Goal: Information Seeking & Learning: Understand process/instructions

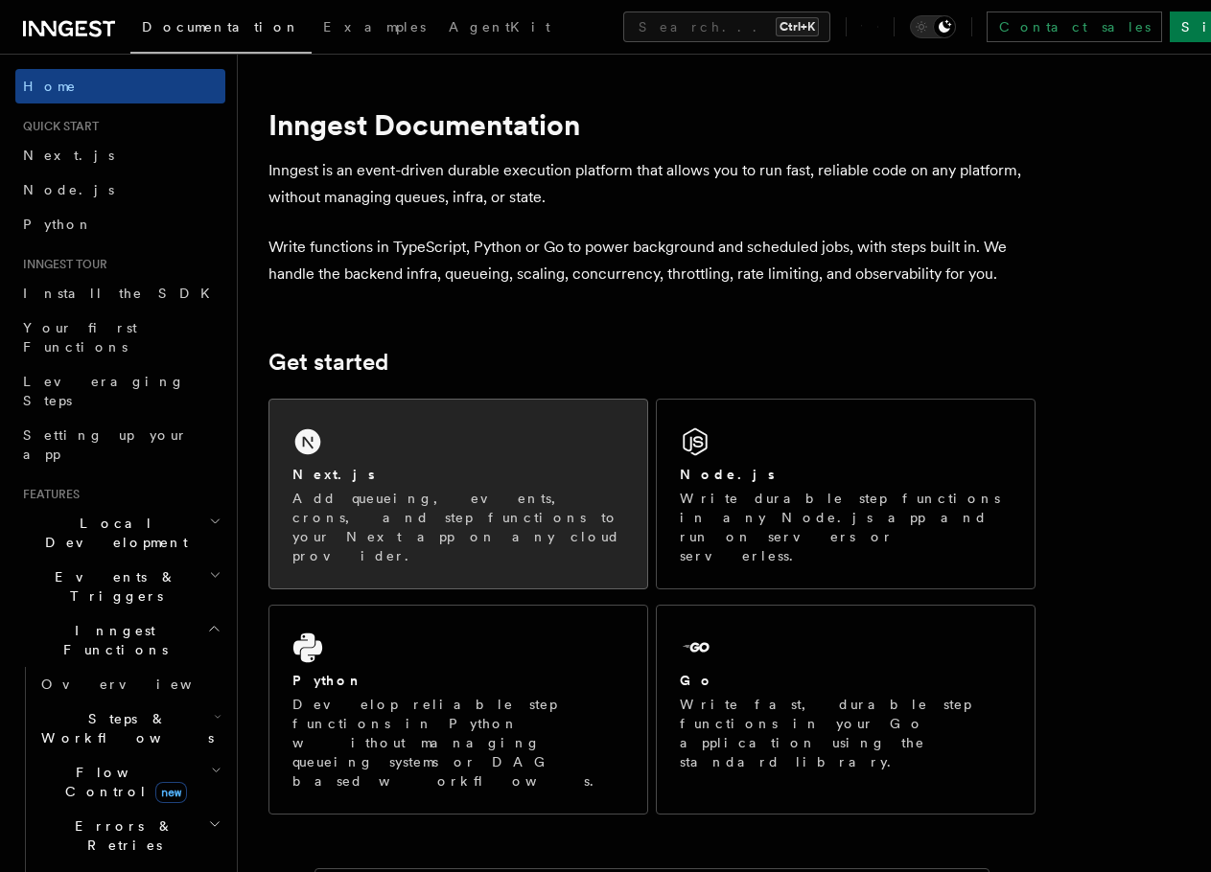
click at [442, 429] on div "Next.js Add queueing, events, crons, and step functions to your Next app on any…" at bounding box center [458, 494] width 378 height 189
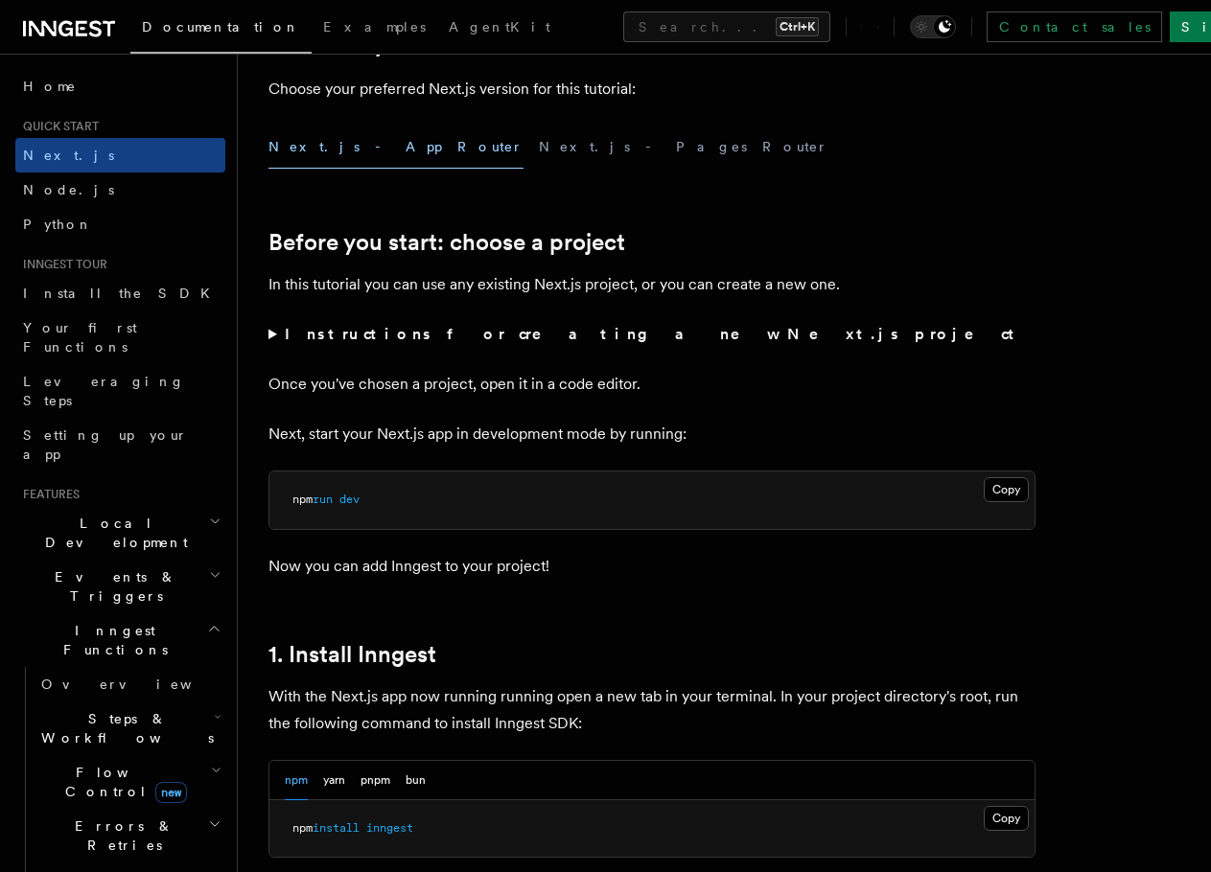
scroll to position [511, 0]
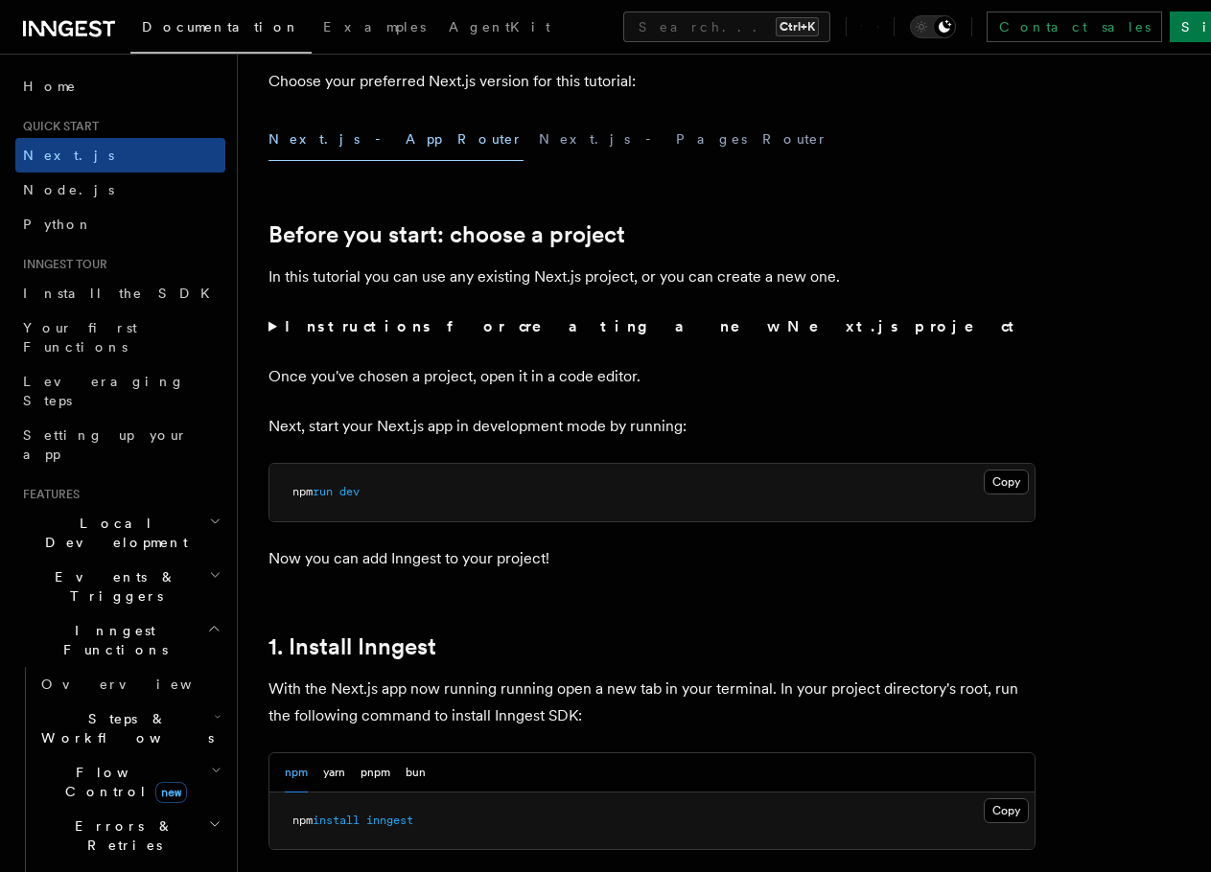
click at [341, 145] on button "Next.js - App Router" at bounding box center [395, 139] width 255 height 43
click at [539, 141] on button "Next.js - Pages Router" at bounding box center [683, 139] width 289 height 43
click at [360, 143] on button "Next.js - App Router" at bounding box center [395, 139] width 255 height 43
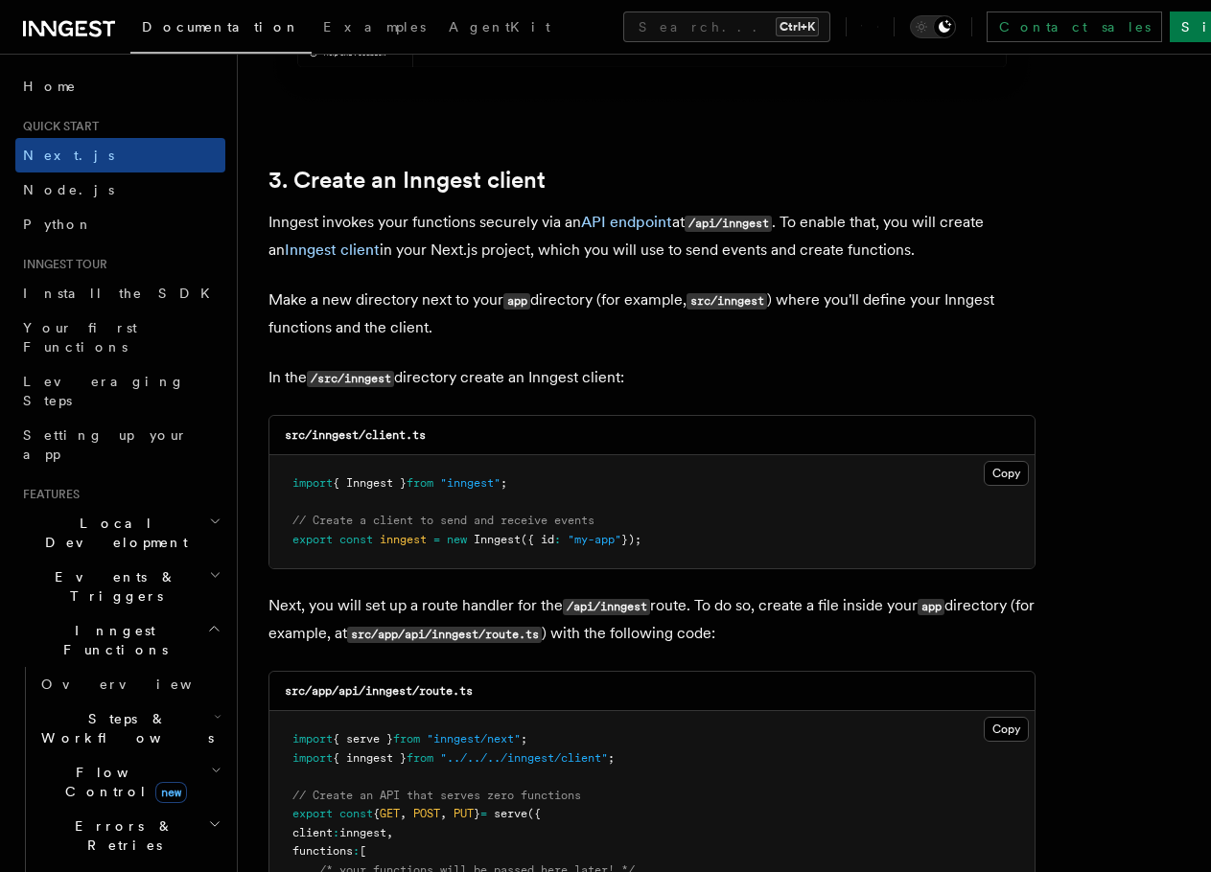
scroll to position [2173, 0]
click at [1008, 478] on button "Copy Copied" at bounding box center [1005, 474] width 45 height 25
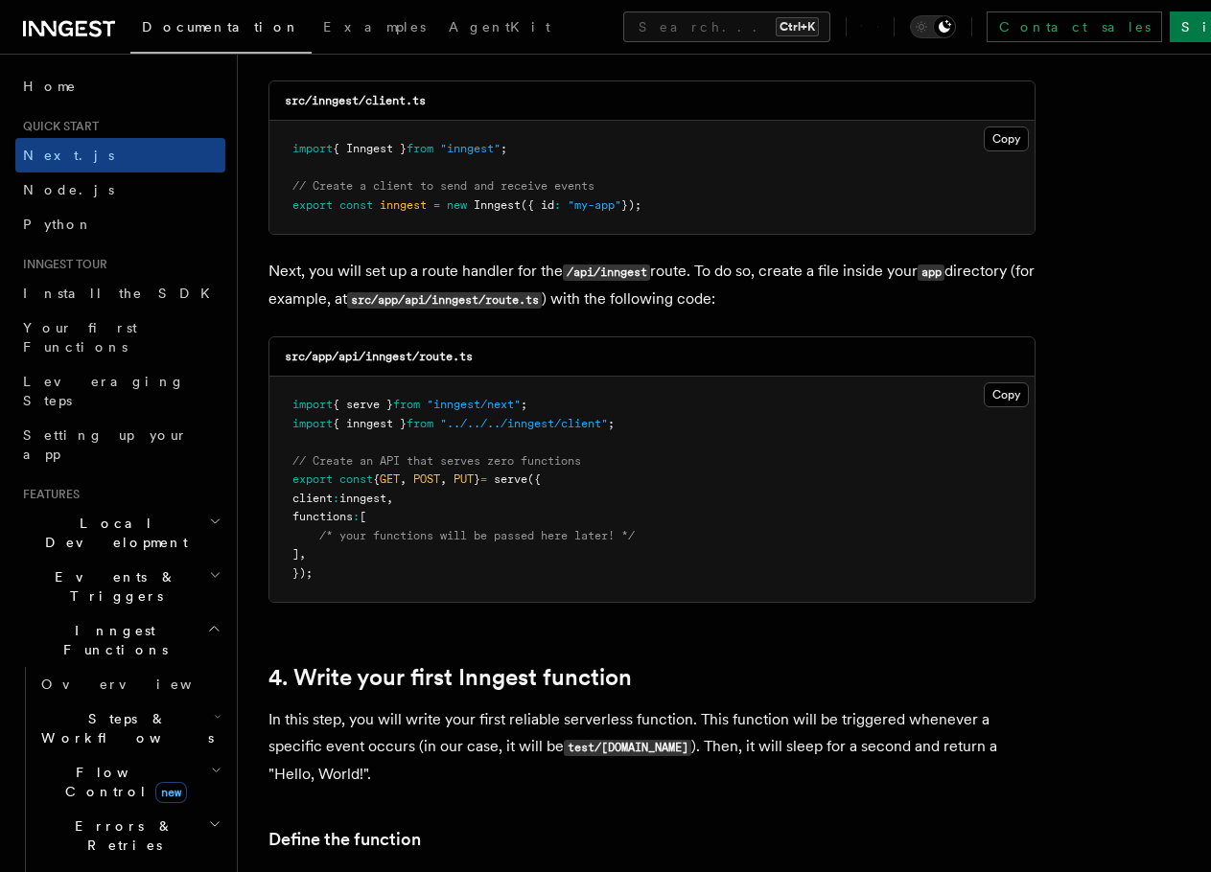
scroll to position [2556, 0]
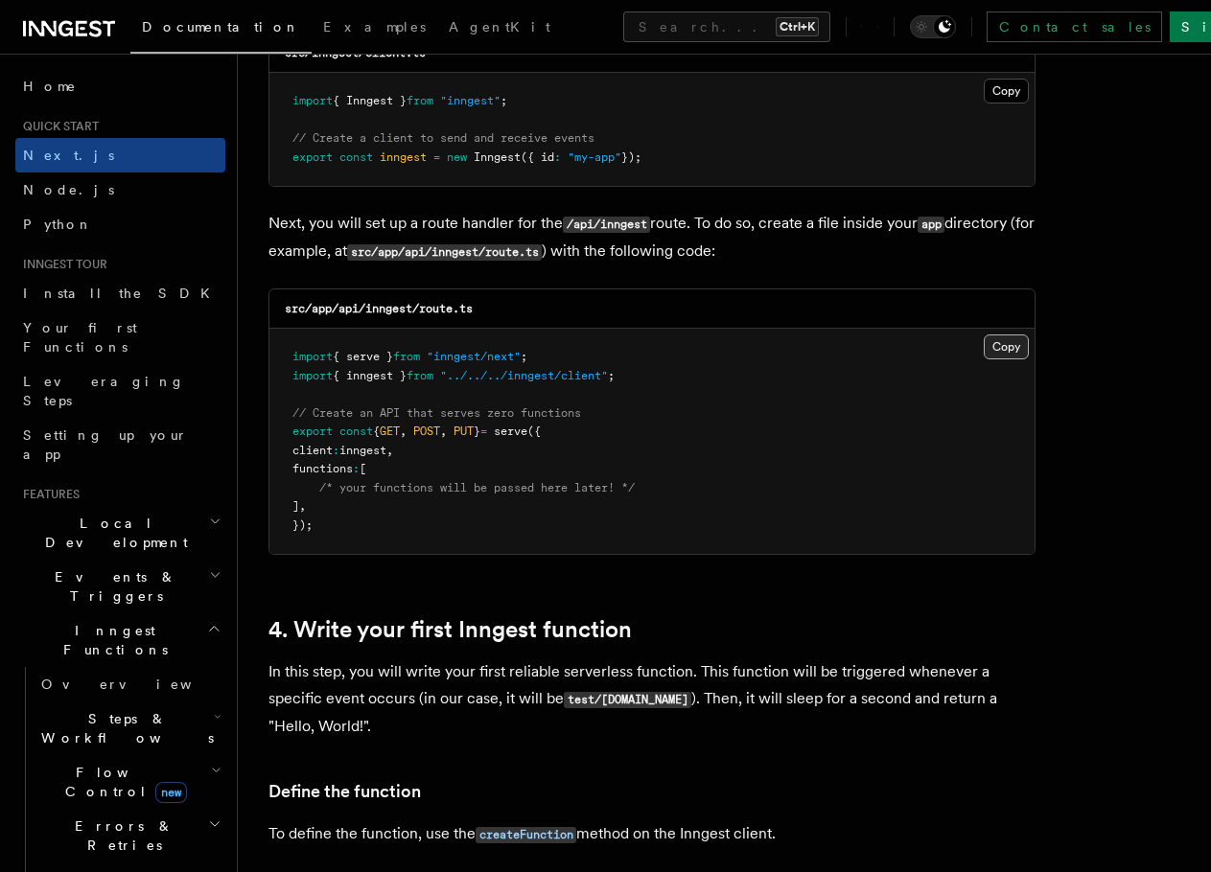
click at [1004, 345] on button "Copy Copied" at bounding box center [1005, 347] width 45 height 25
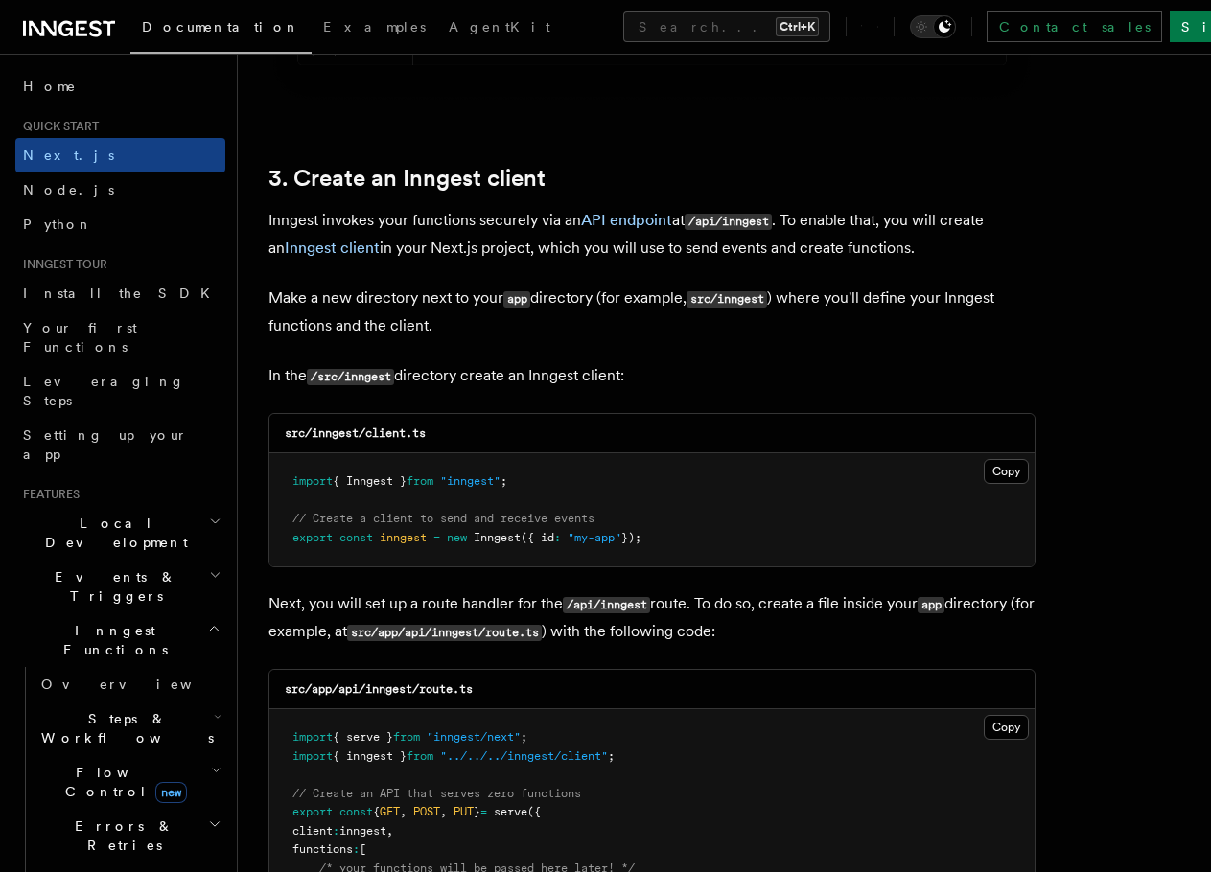
scroll to position [2173, 0]
